Goal: Complete application form

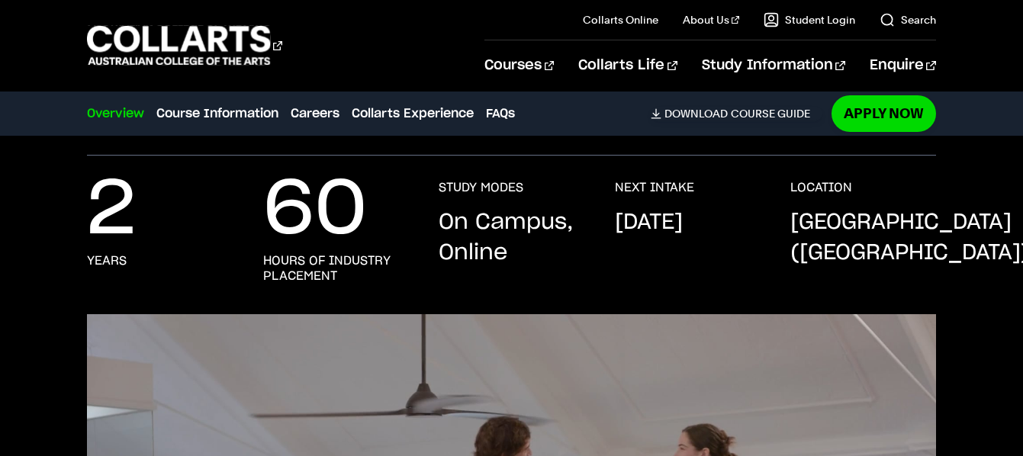
scroll to position [264, 0]
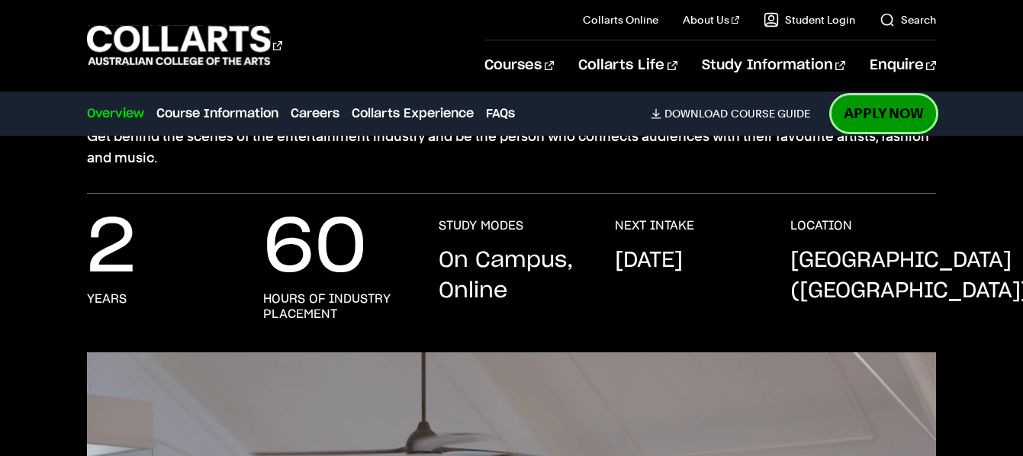
click at [871, 108] on link "Apply Now" at bounding box center [884, 113] width 105 height 36
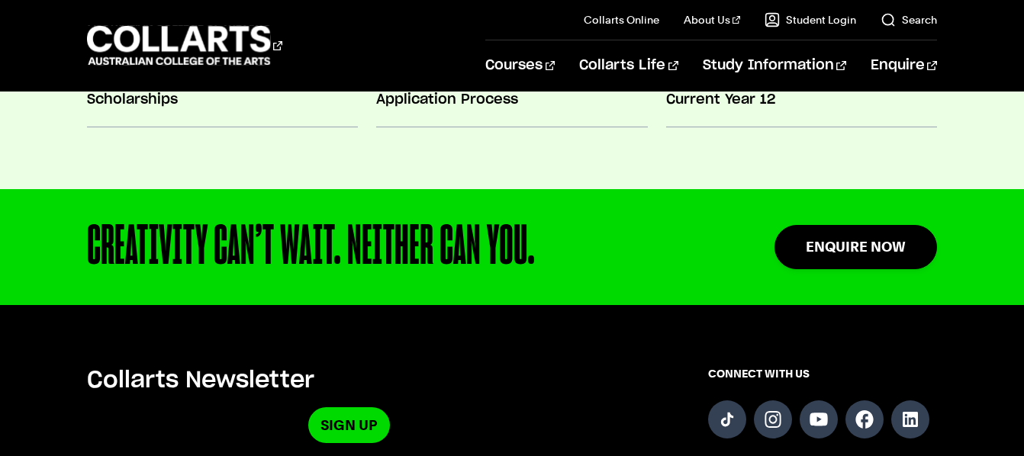
scroll to position [1545, 0]
